Goal: Obtain resource: Download file/media

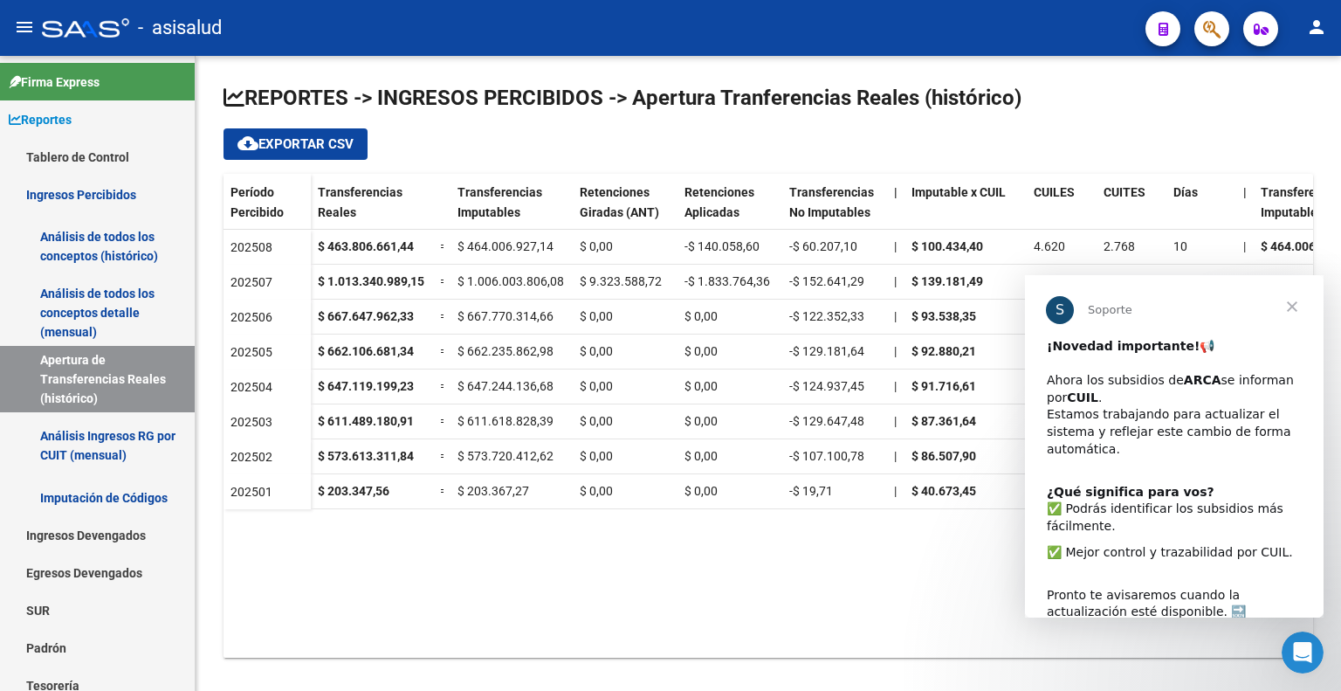
click at [1056, 494] on div "¿Qué significa para vos? ​✅ Podrás identificar los subsidios más fácilmente." at bounding box center [1174, 510] width 255 height 52
click at [481, 547] on datatable-body "202508 $ 463.806.661,44 = $ 464.006.927,14 $ 0,00 -$ 140.058,60 -$ 60.207,10 | …" at bounding box center [769, 444] width 1090 height 428
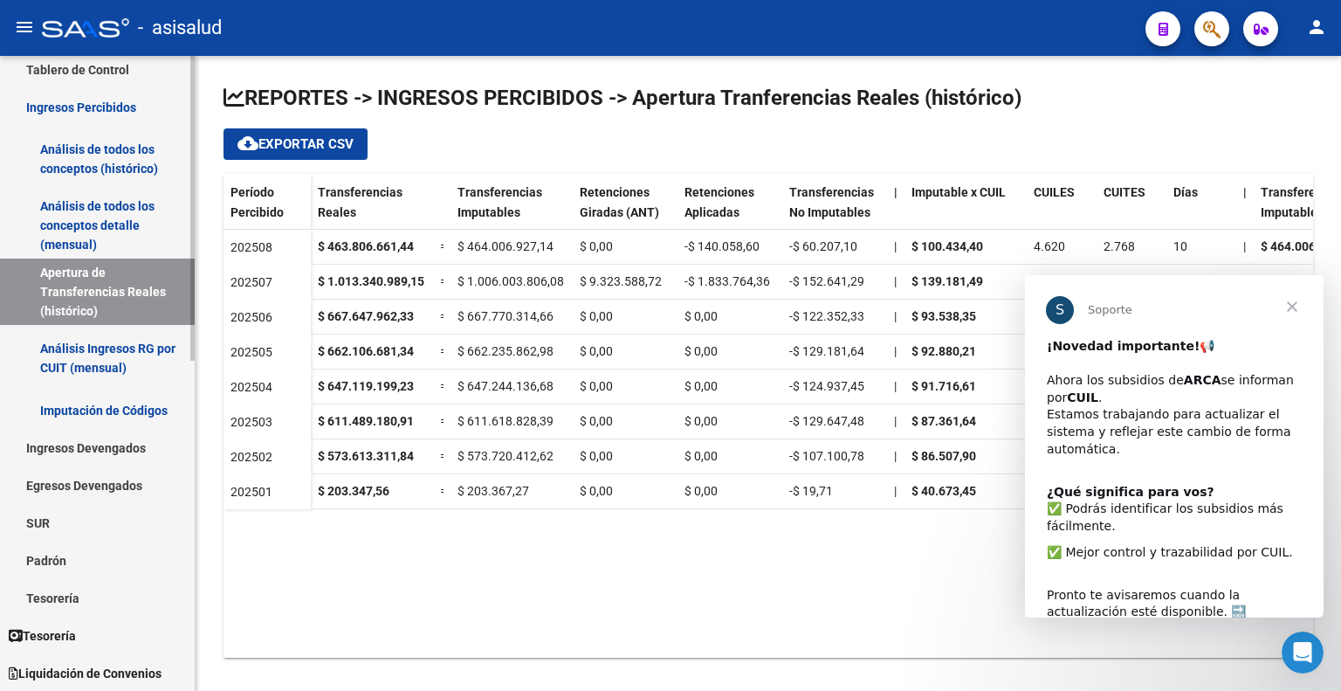
scroll to position [262, 0]
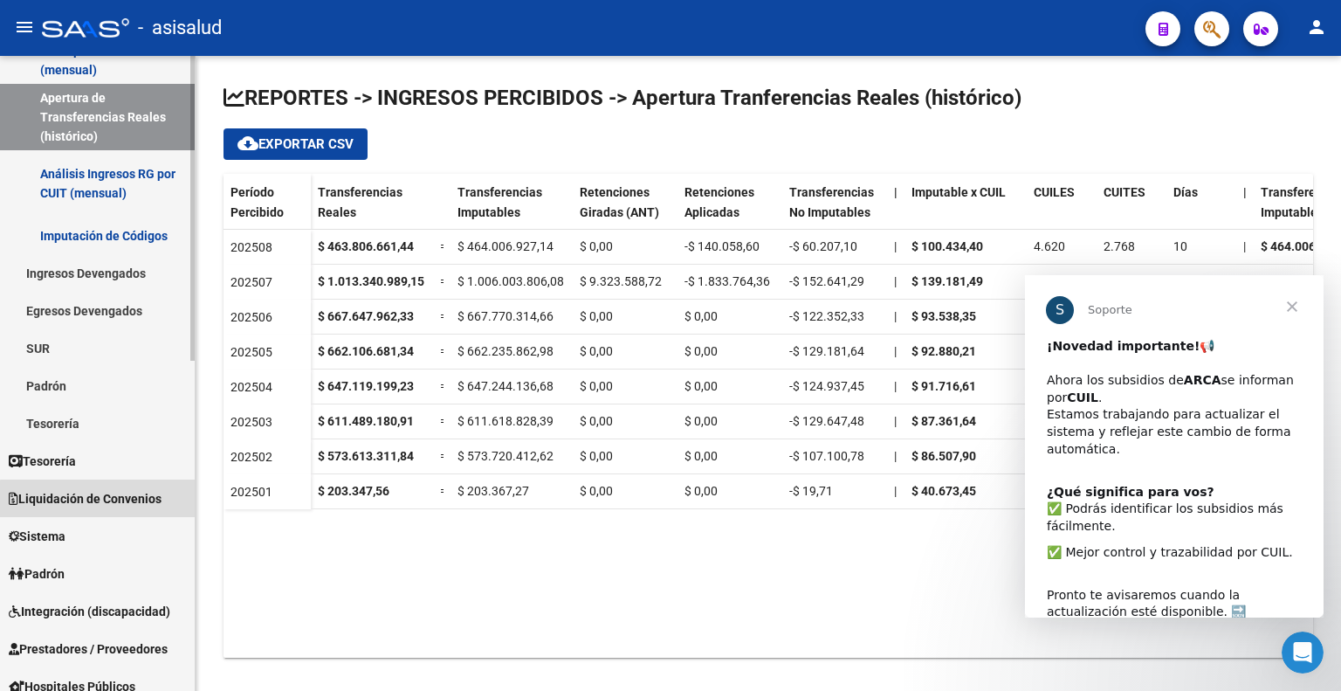
click at [107, 511] on link "Liquidación de Convenios" at bounding box center [97, 498] width 195 height 38
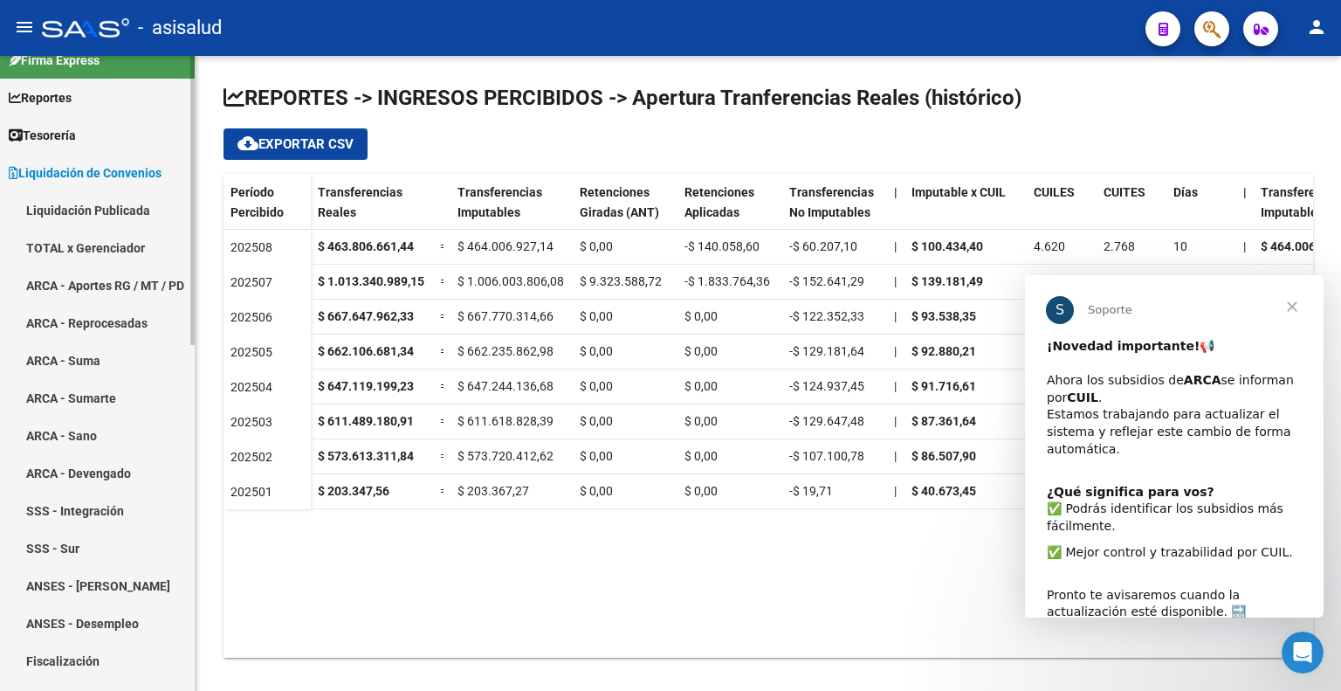
scroll to position [0, 0]
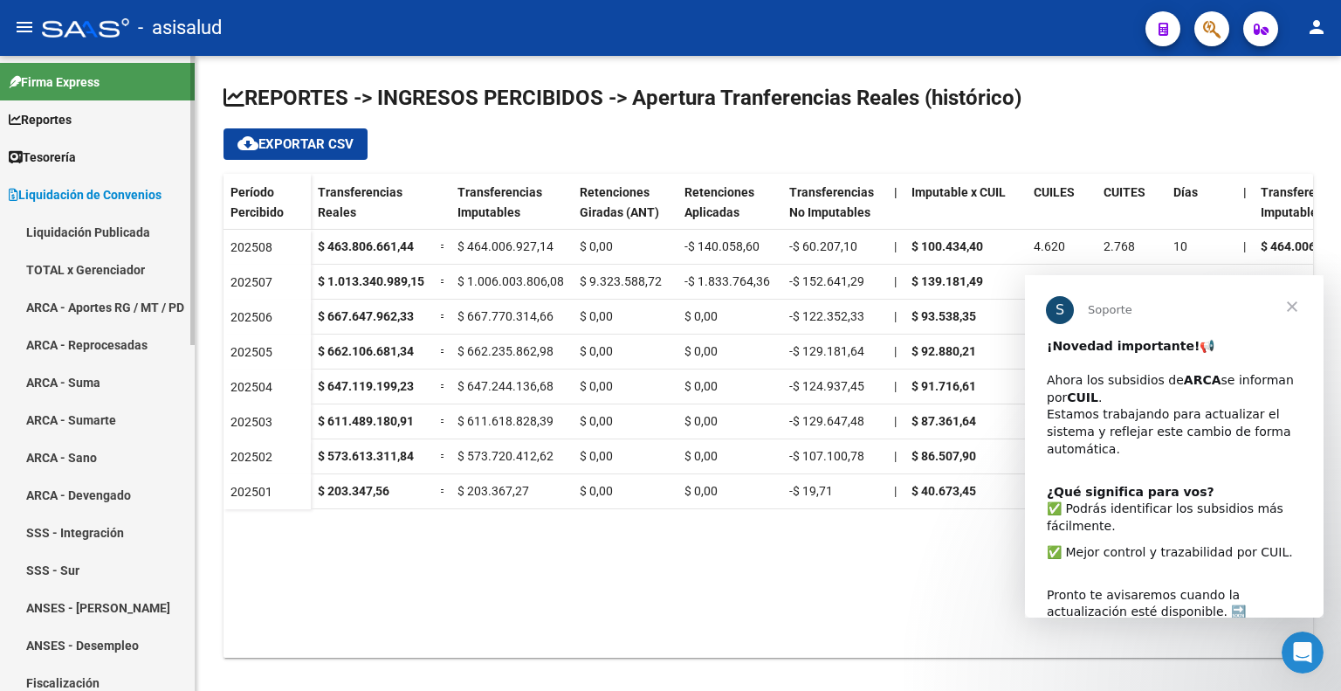
click at [119, 265] on link "TOTAL x Gerenciador" at bounding box center [97, 270] width 195 height 38
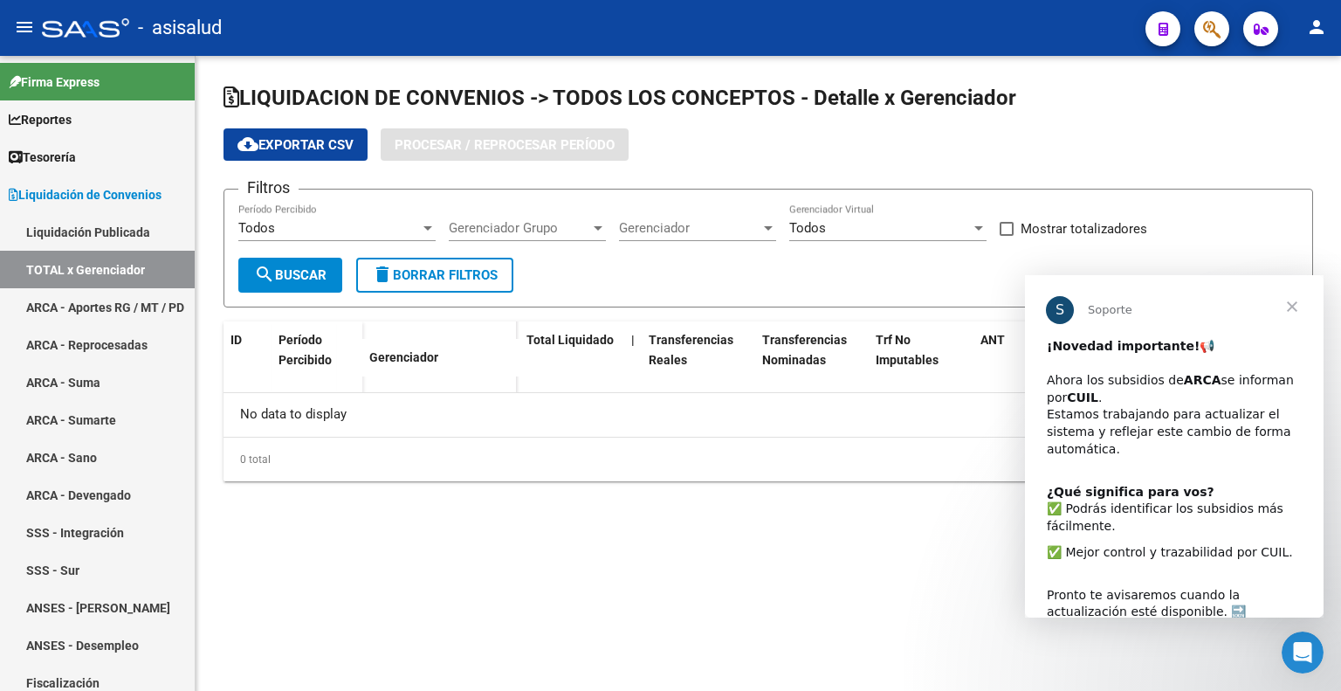
checkbox input "true"
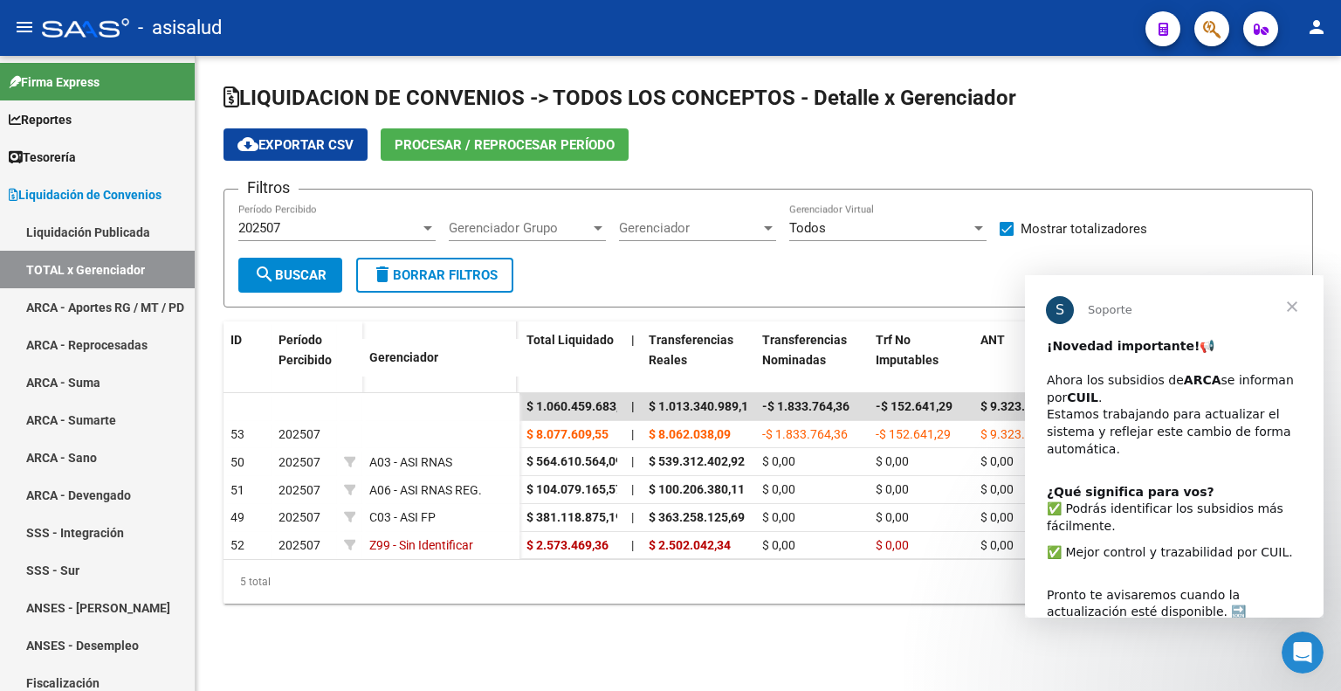
click at [1296, 306] on span "Cerrar" at bounding box center [1292, 306] width 63 height 63
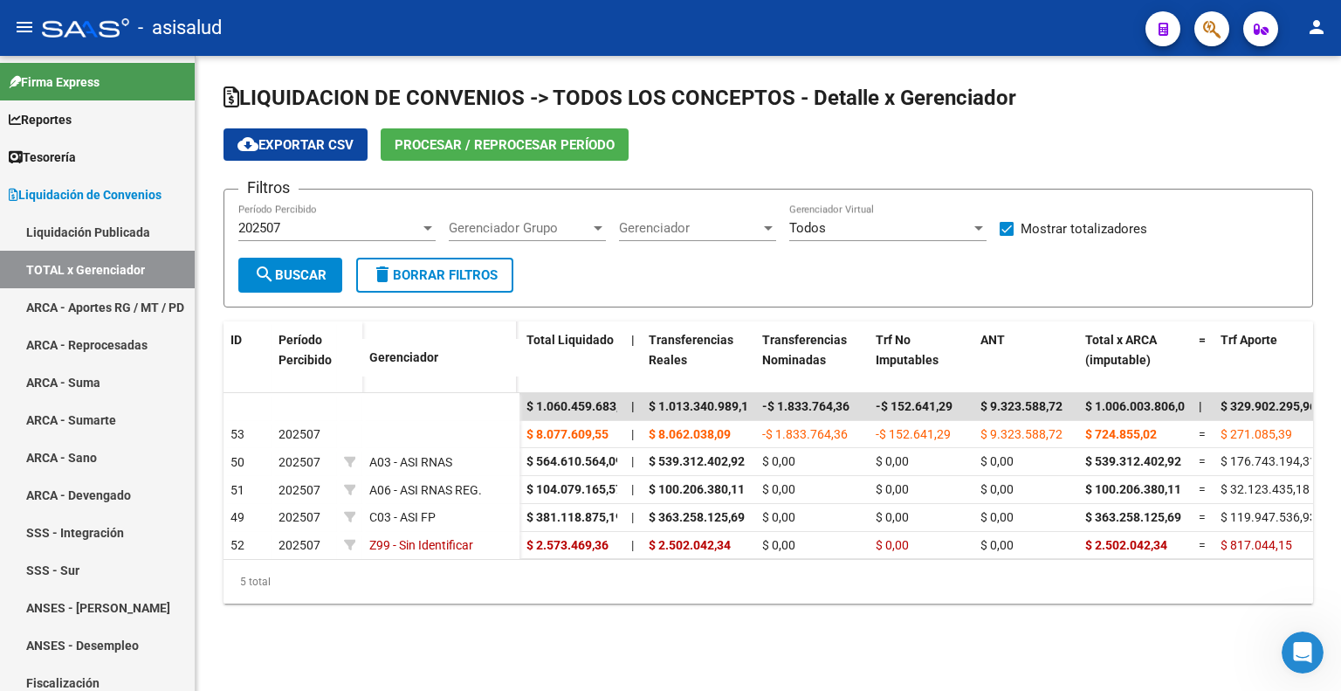
click at [309, 272] on span "search Buscar" at bounding box center [290, 275] width 72 height 16
click at [326, 142] on span "cloud_download Exportar CSV" at bounding box center [296, 145] width 116 height 16
